Goal: Find specific page/section: Find specific page/section

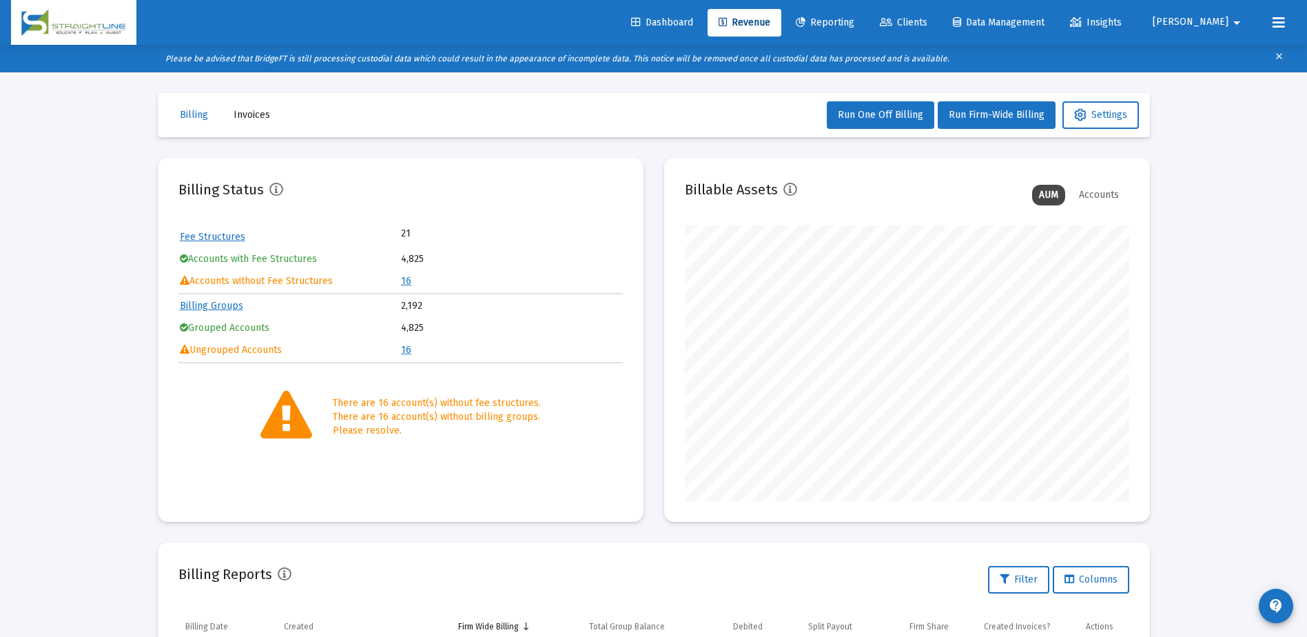
scroll to position [276, 445]
click at [928, 19] on span "Clients" at bounding box center [904, 23] width 48 height 12
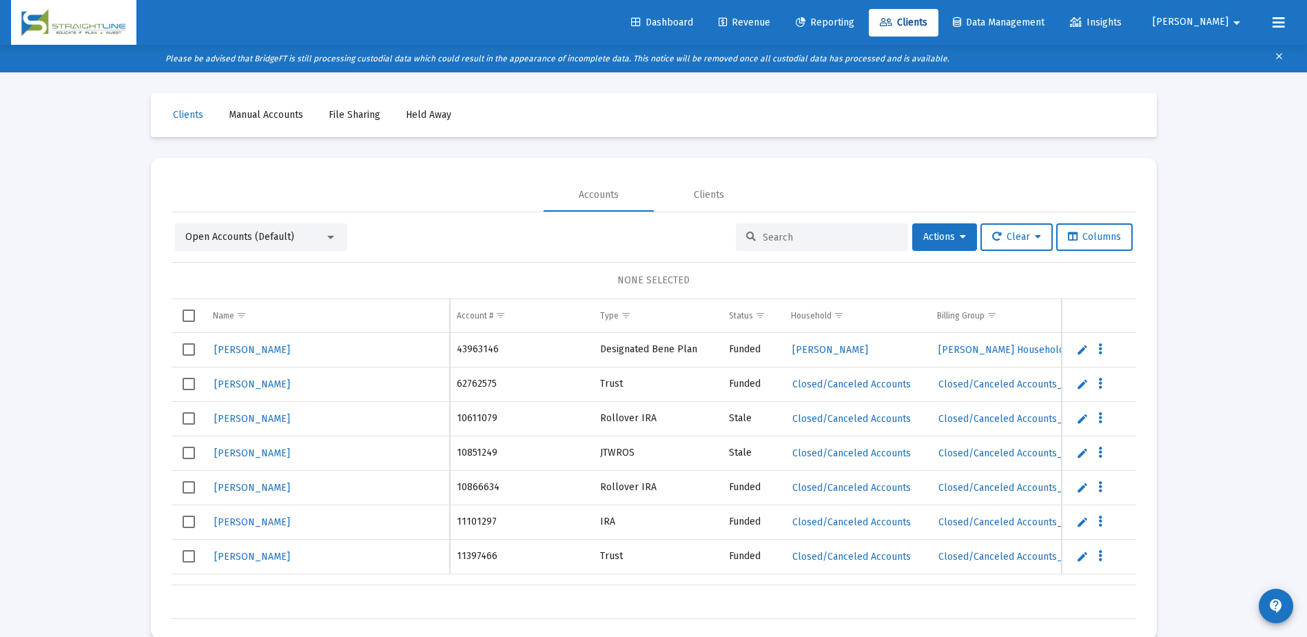
click at [793, 236] on input at bounding box center [830, 238] width 135 height 12
paste input "303464F4__GR1001405552"
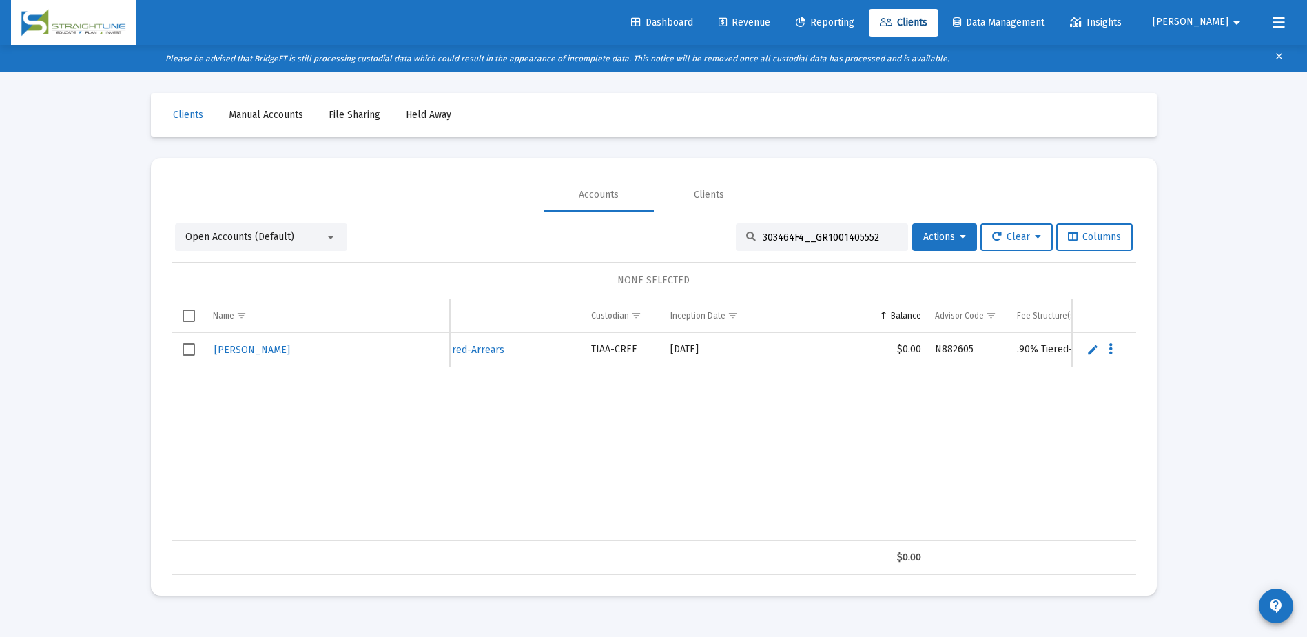
click at [867, 237] on input "303464F4__GR1001405552" at bounding box center [830, 238] width 135 height 12
click at [788, 240] on input "303464F4__GR1001405552" at bounding box center [830, 238] width 135 height 12
paste input "B5508797__RA6001101646"
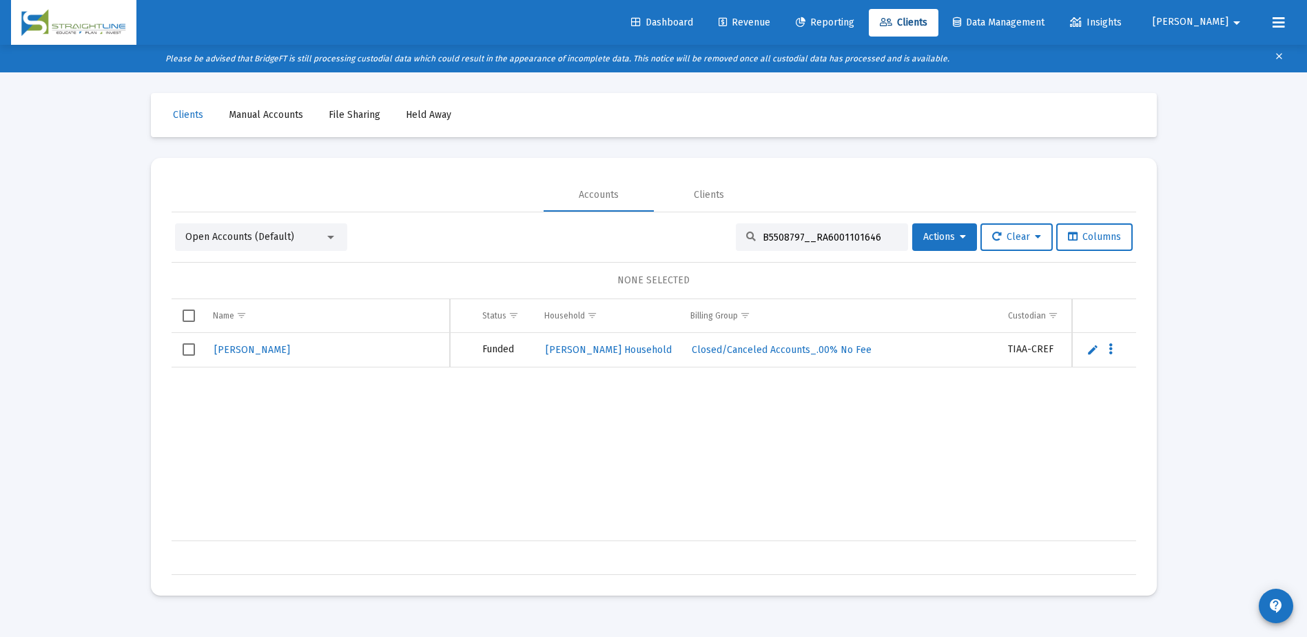
scroll to position [0, 234]
click at [841, 232] on input "B5508797__RA6001101646" at bounding box center [830, 238] width 135 height 12
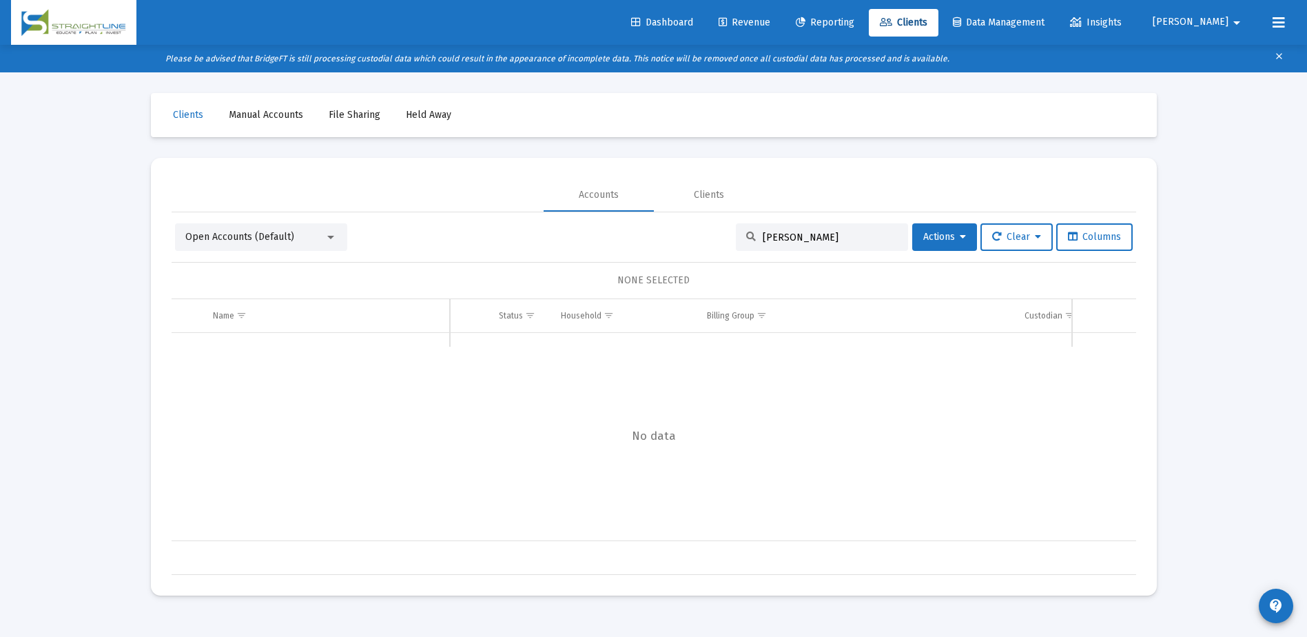
click at [778, 238] on input "[PERSON_NAME]" at bounding box center [830, 238] width 135 height 12
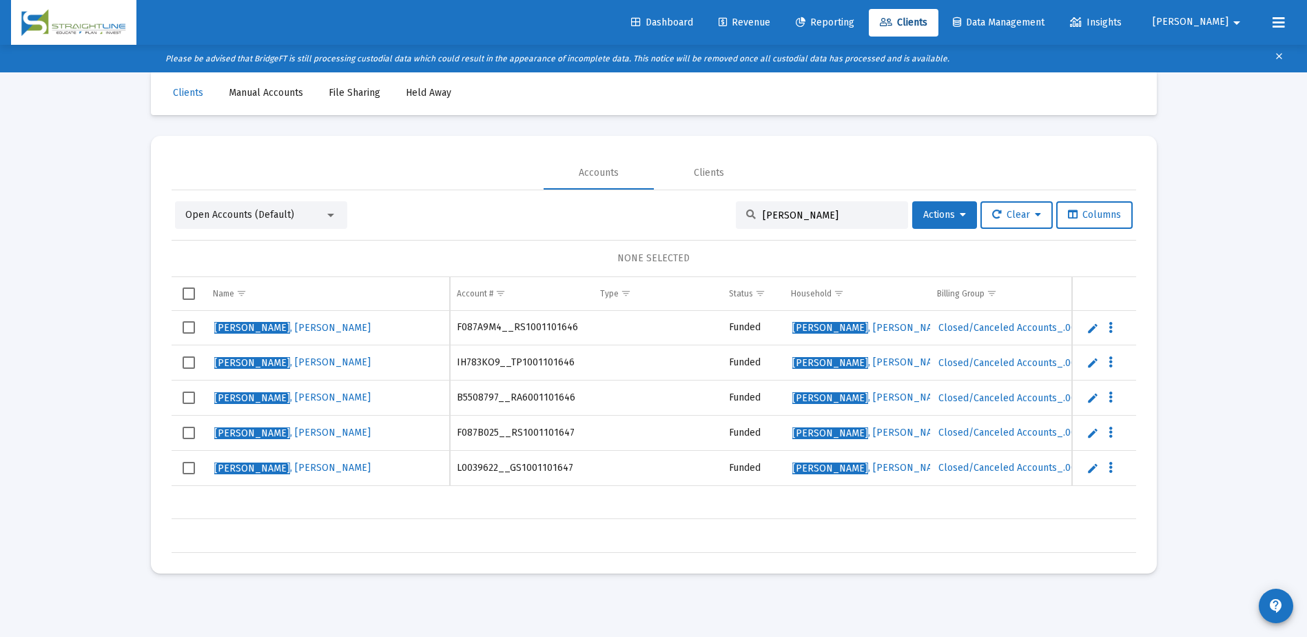
scroll to position [28, 0]
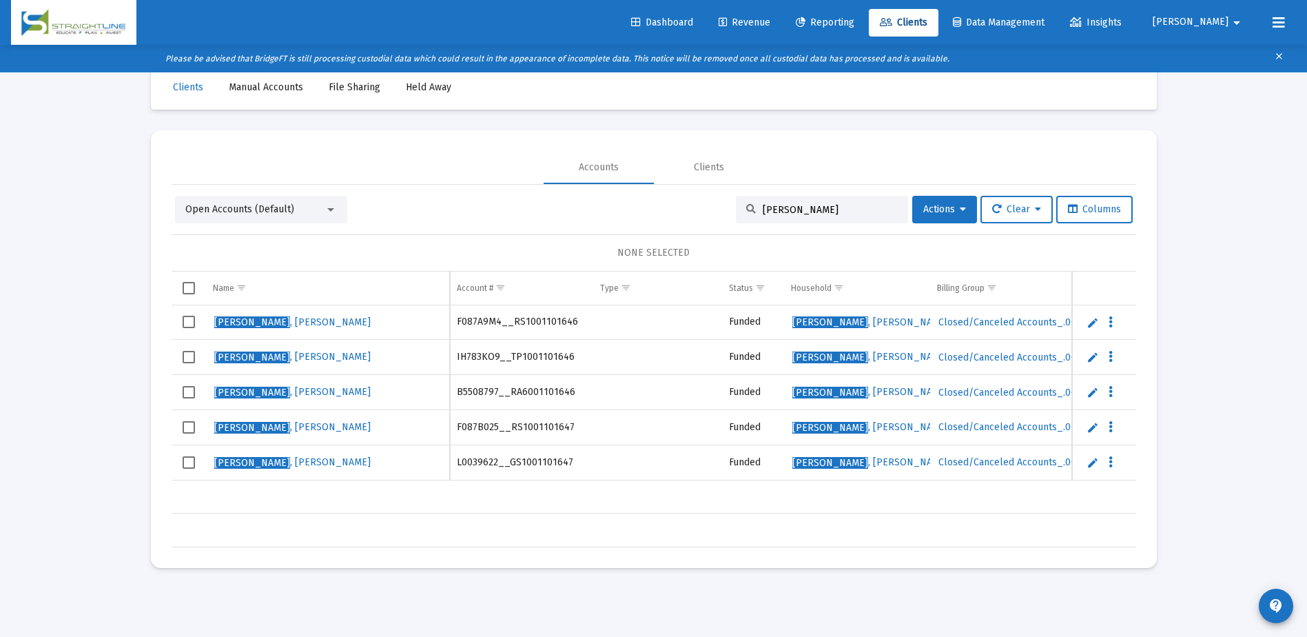
click at [1158, 614] on mat-sidenav-content "Loading... Clients Manual Accounts File Sharing Held Away Accounts Clients Open…" at bounding box center [654, 318] width 1034 height 637
click at [796, 211] on input "[PERSON_NAME]" at bounding box center [830, 210] width 135 height 12
paste input "F083T2F6__RS1001405552"
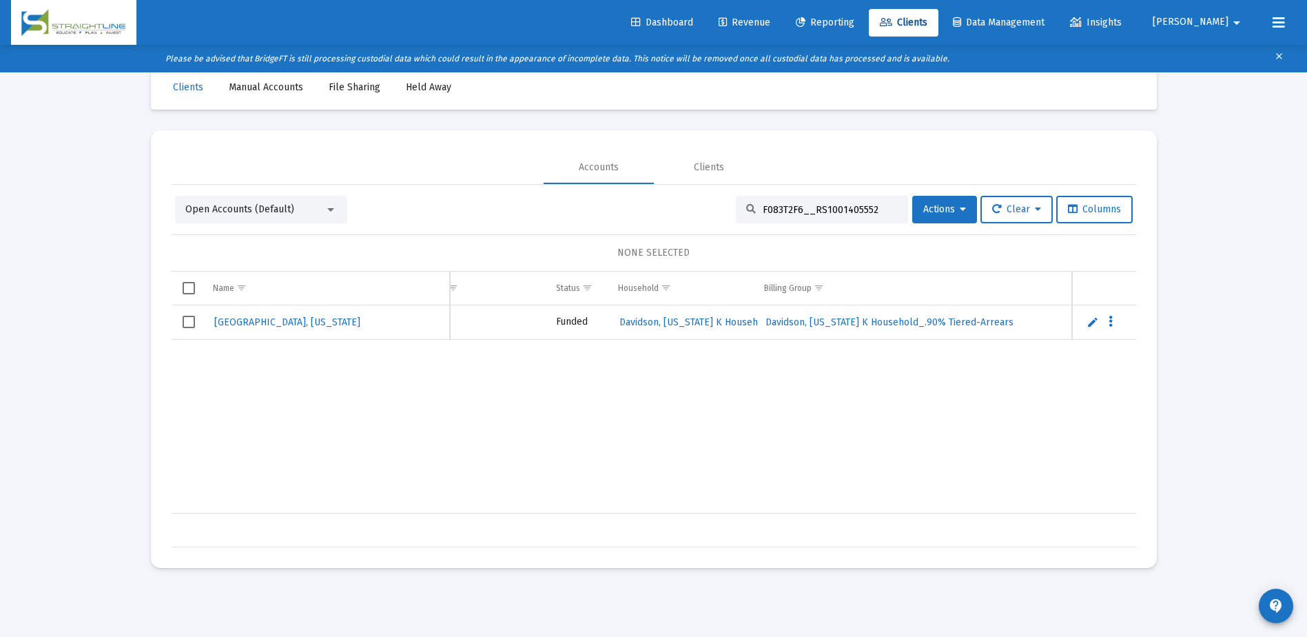
scroll to position [0, 0]
type input "F083T2F6__RS1001405552"
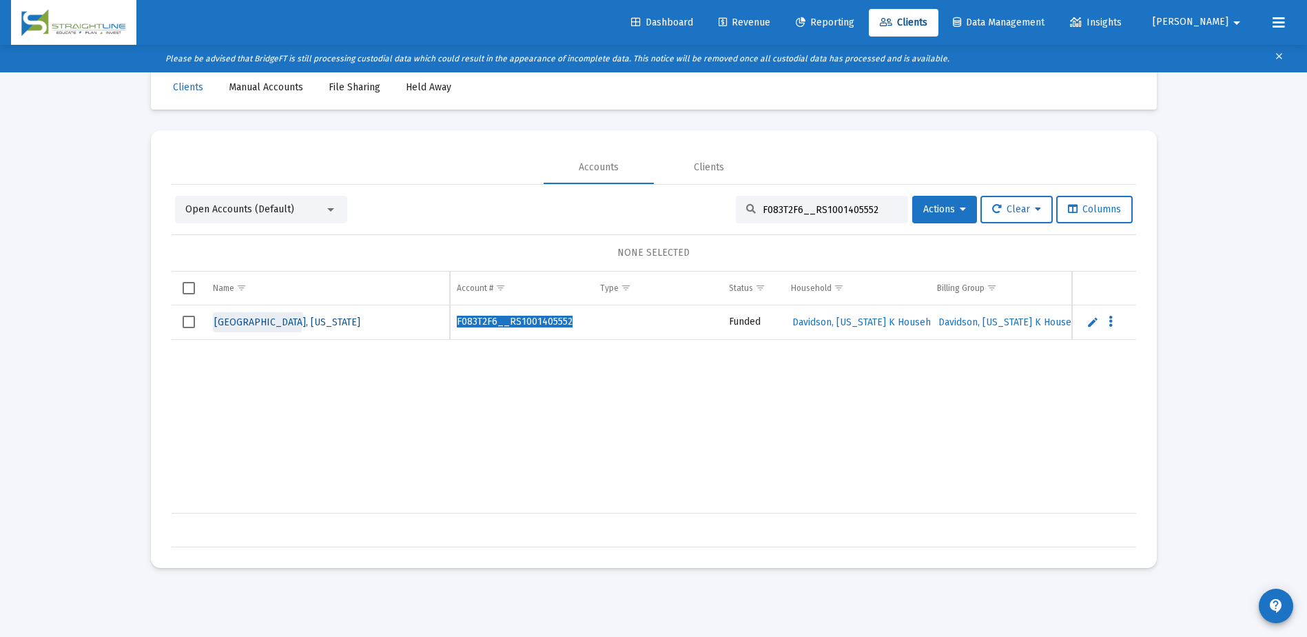
click at [257, 318] on span "[GEOGRAPHIC_DATA], [US_STATE]" at bounding box center [287, 322] width 146 height 12
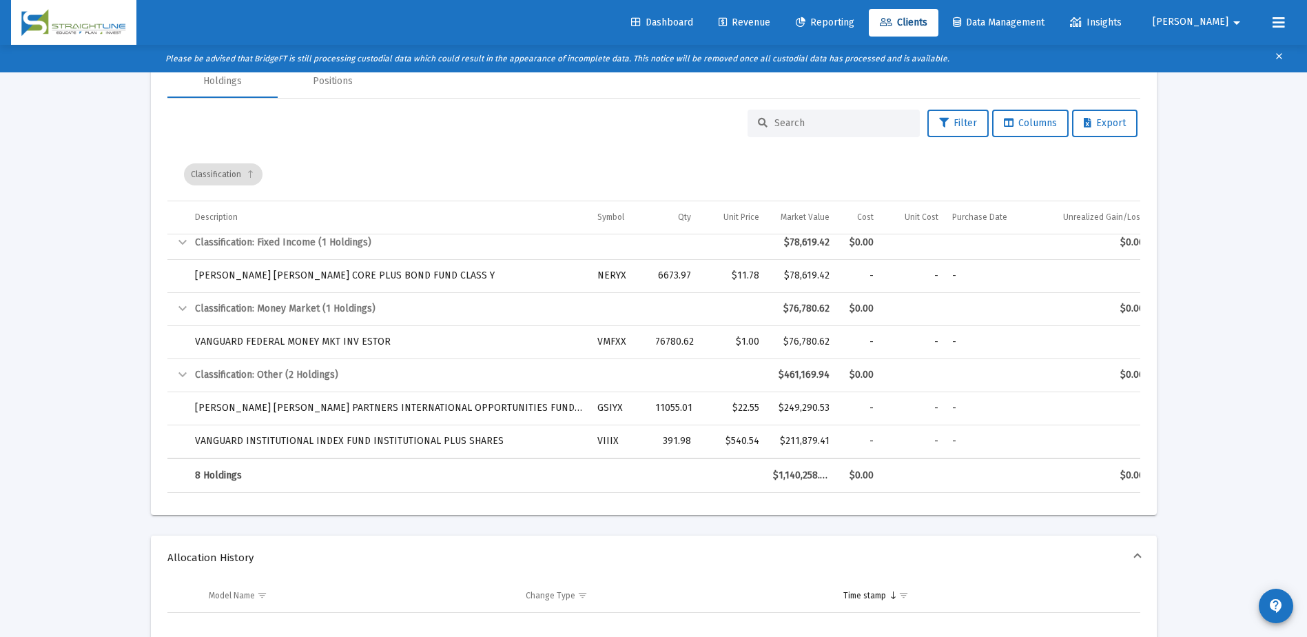
click at [779, 124] on input at bounding box center [842, 123] width 135 height 12
paste input "301145F5__GR1001405552"
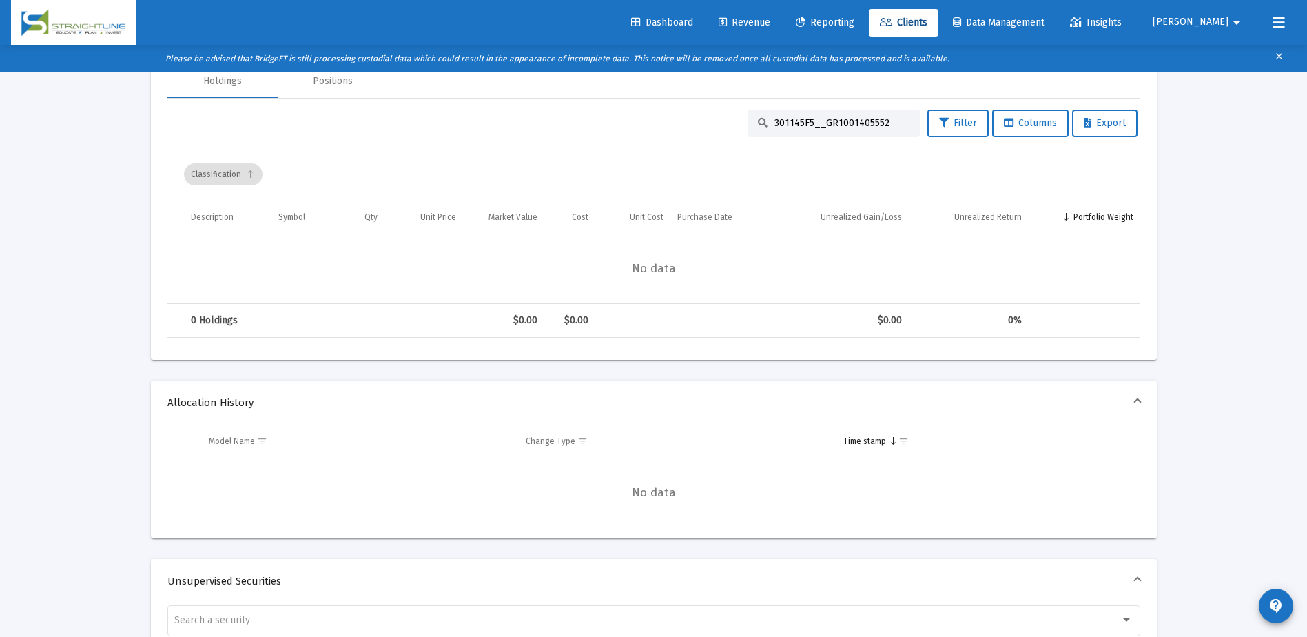
type input "301145F5__GR1001405552"
click at [939, 16] on link "Clients" at bounding box center [904, 23] width 70 height 28
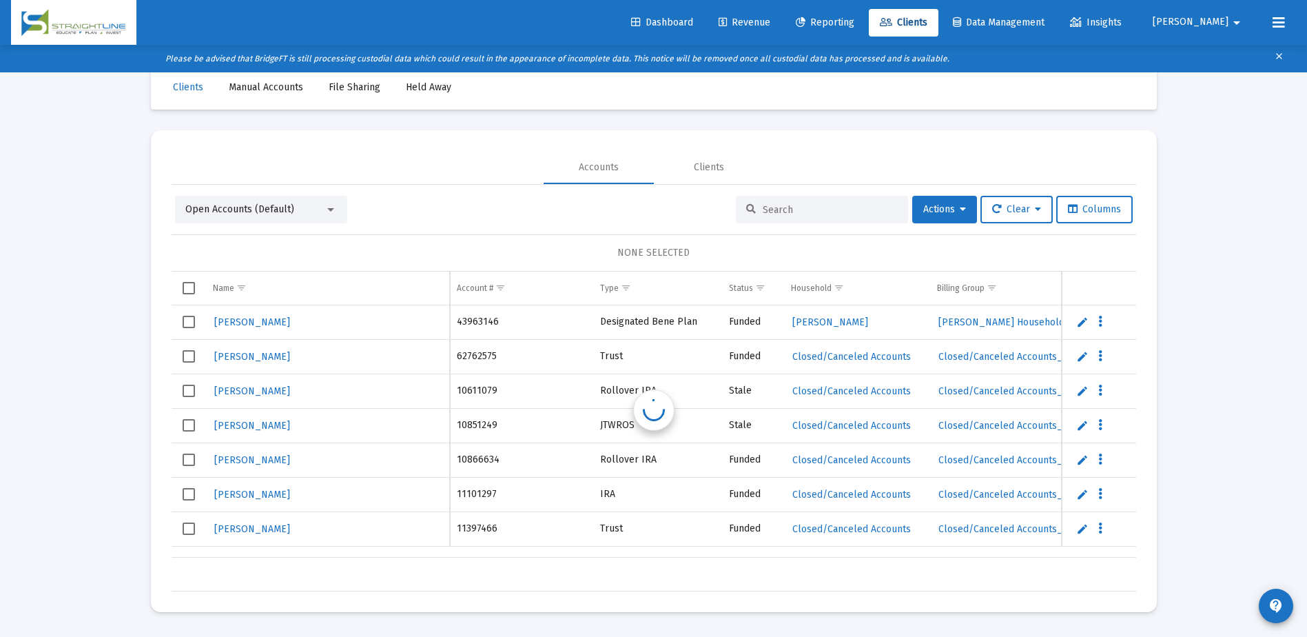
scroll to position [28, 0]
click at [771, 205] on input at bounding box center [830, 210] width 135 height 12
paste input "301145F5__GR1001405552"
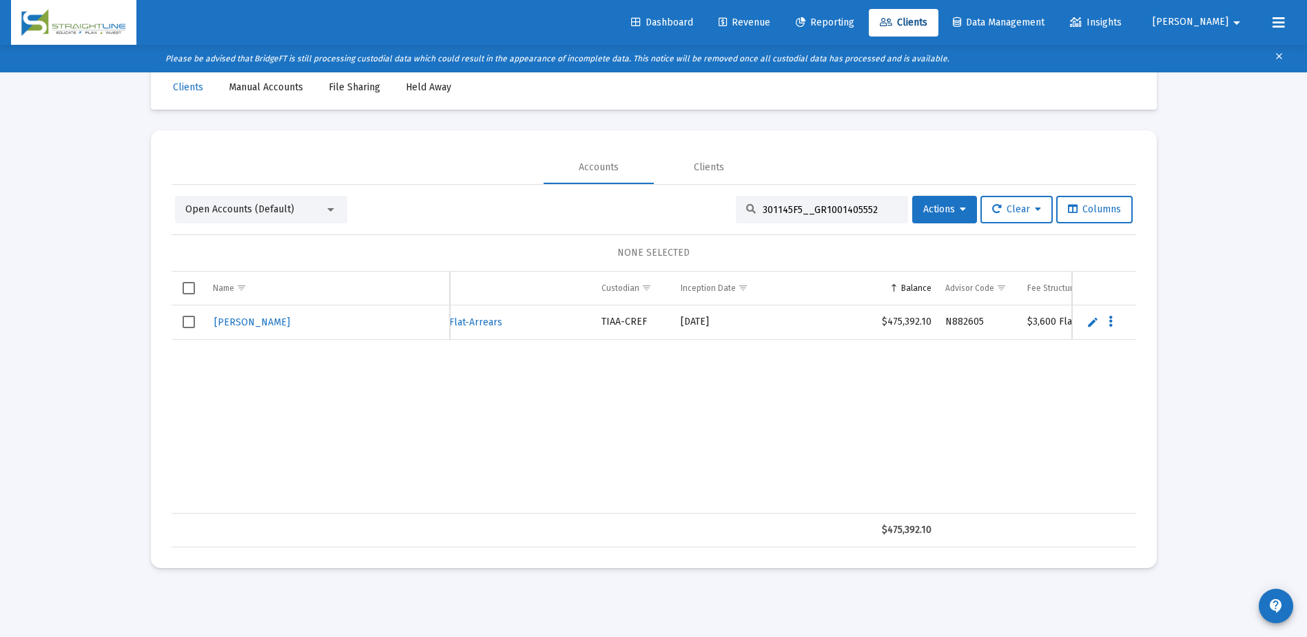
scroll to position [0, 688]
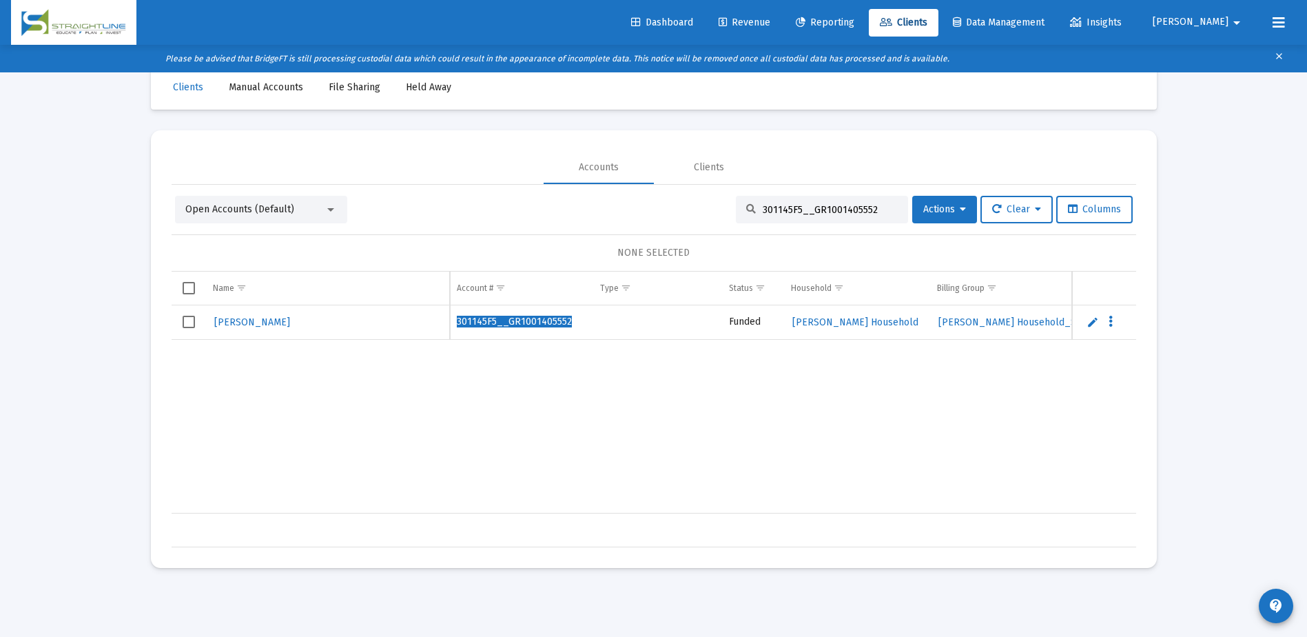
type input "301145F5__GR1001405552"
click at [245, 325] on span "[PERSON_NAME]" at bounding box center [252, 322] width 76 height 12
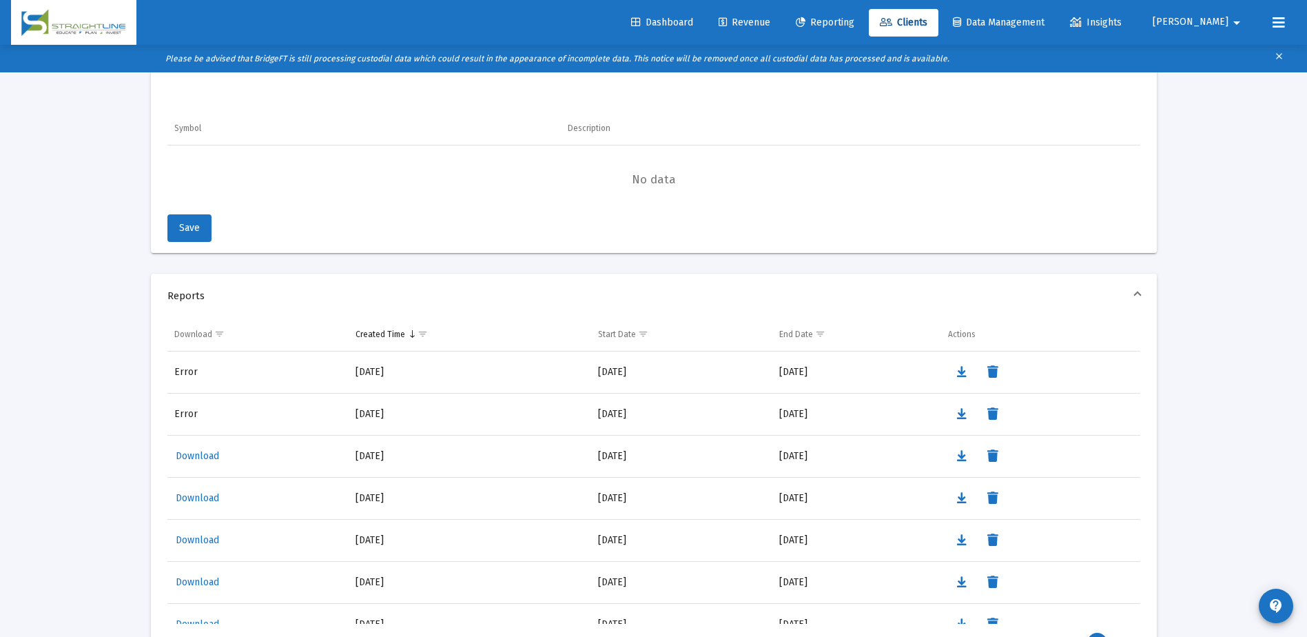
scroll to position [1198, 0]
click at [928, 19] on span "Clients" at bounding box center [904, 23] width 48 height 12
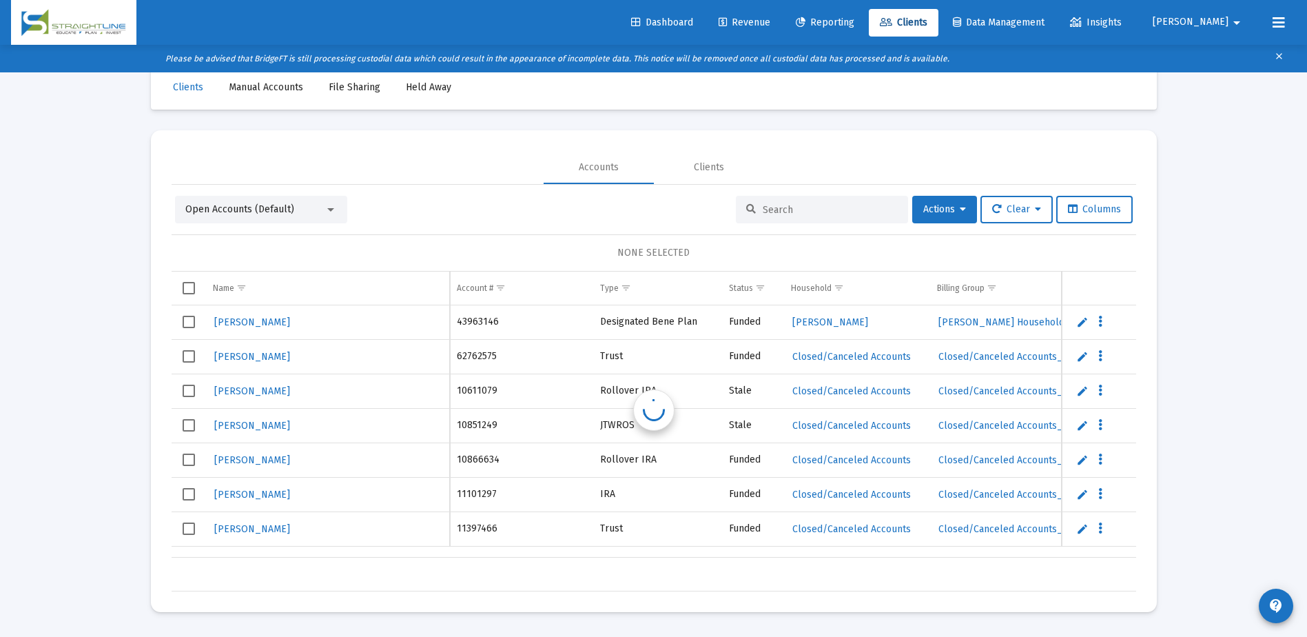
scroll to position [28, 0]
click at [778, 209] on input at bounding box center [830, 210] width 135 height 12
paste input "B5508797__RA6001101646"
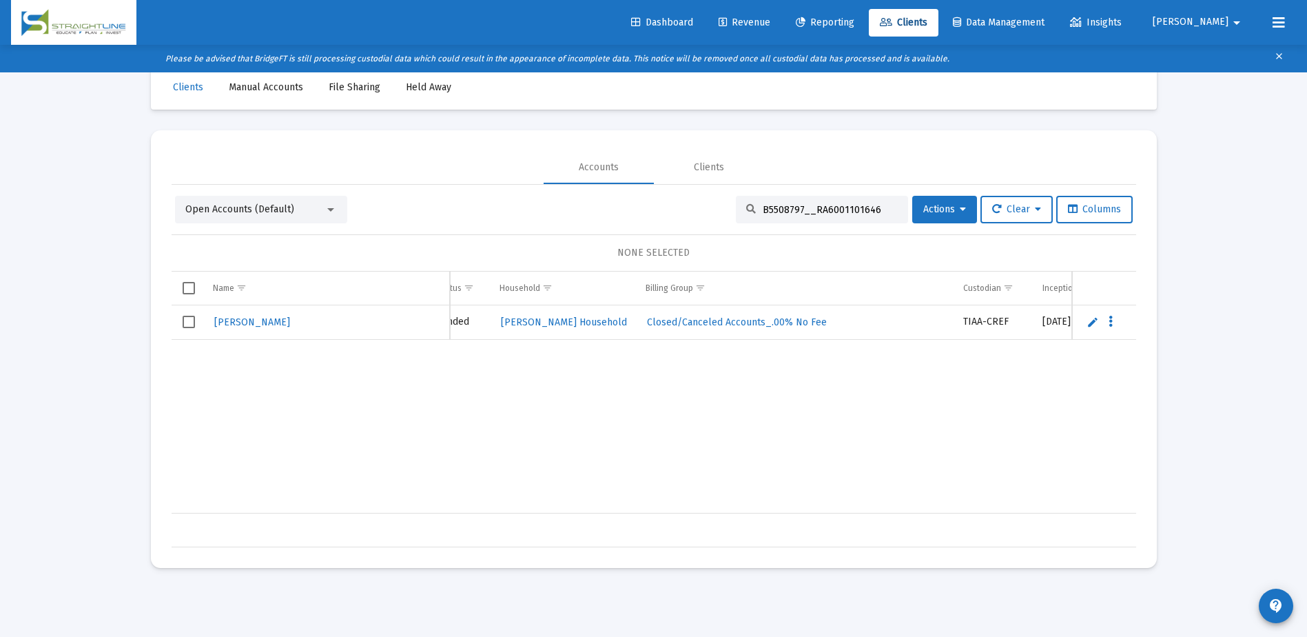
scroll to position [0, 290]
click at [851, 205] on input "B5508797__RA6001101646" at bounding box center [830, 210] width 135 height 12
click at [850, 210] on input "B5508797__RA6001101646" at bounding box center [830, 210] width 135 height 12
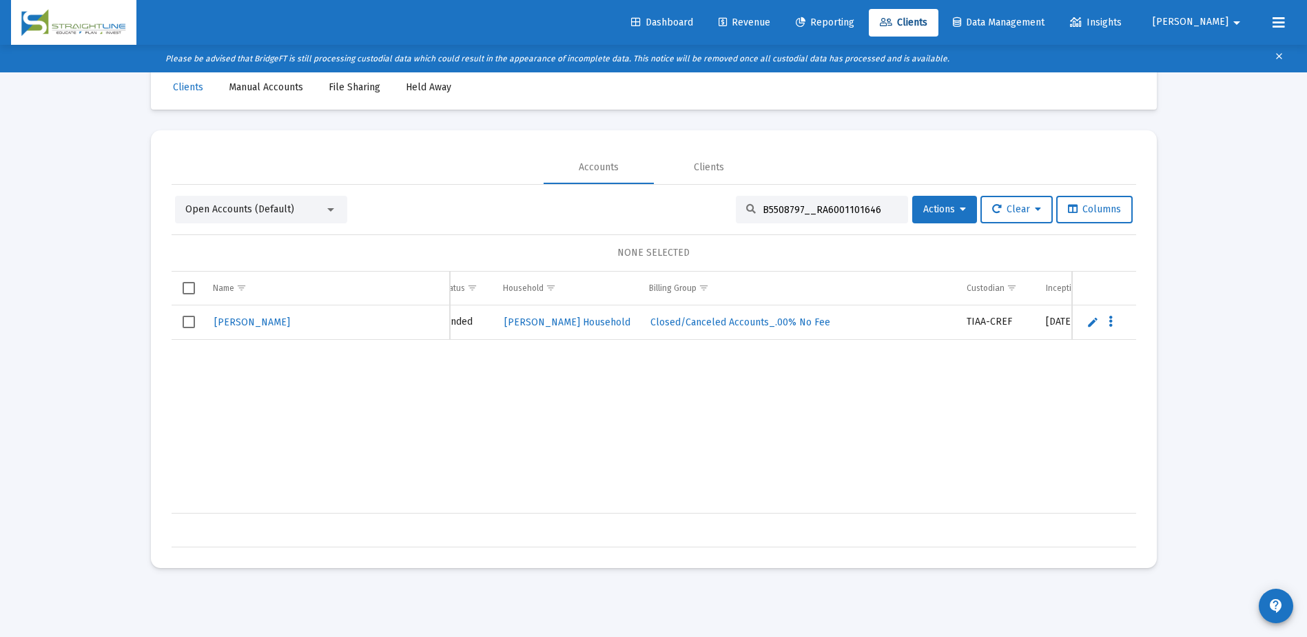
paste input "C1704356__RA6001102155"
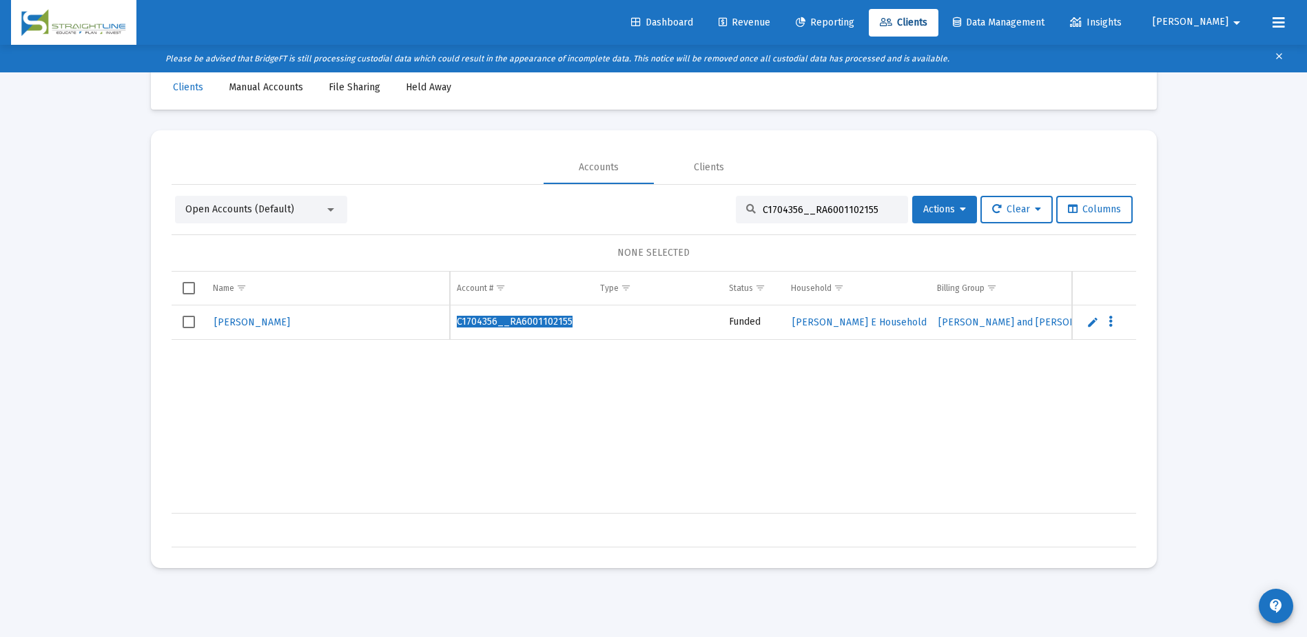
type input "C1704356__RA6001102155"
click at [1186, 333] on div "Loading... Clients Manual Accounts File Sharing Held Away Accounts Clients Open…" at bounding box center [653, 318] width 1307 height 637
